Goal: Book appointment/travel/reservation

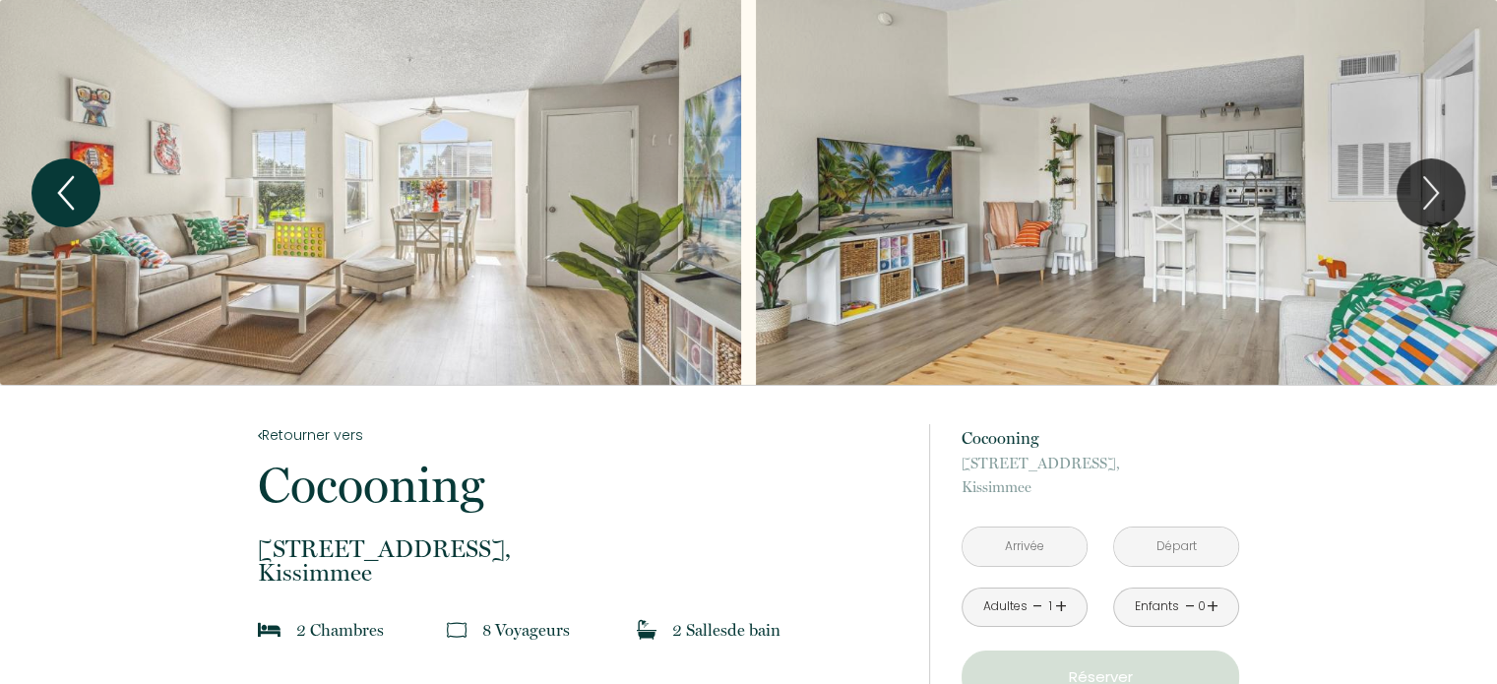
click at [57, 191] on icon "Previous" at bounding box center [65, 192] width 41 height 59
